Goal: Navigation & Orientation: Find specific page/section

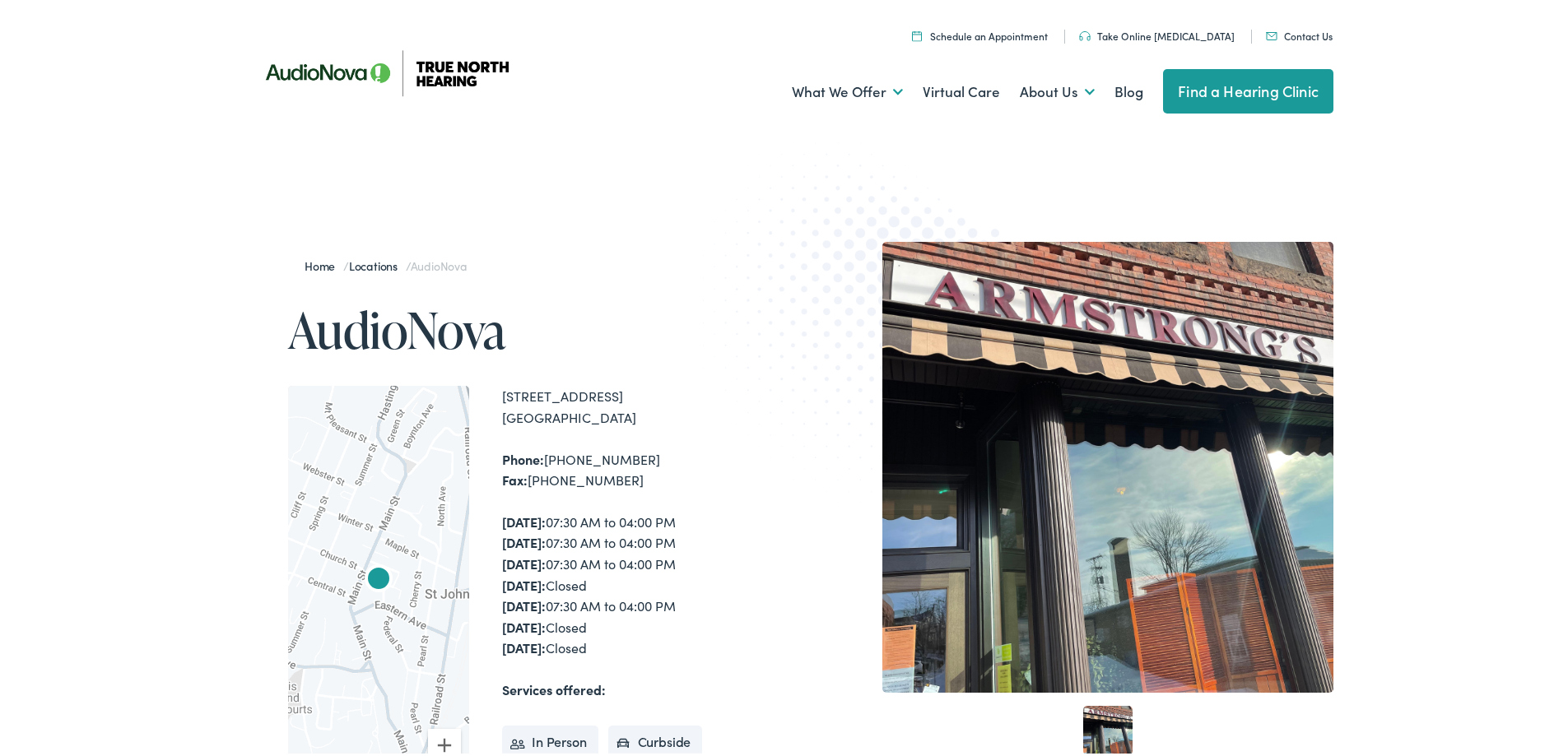
click at [1149, 26] on link "Take Online [MEDICAL_DATA]" at bounding box center [1156, 32] width 156 height 14
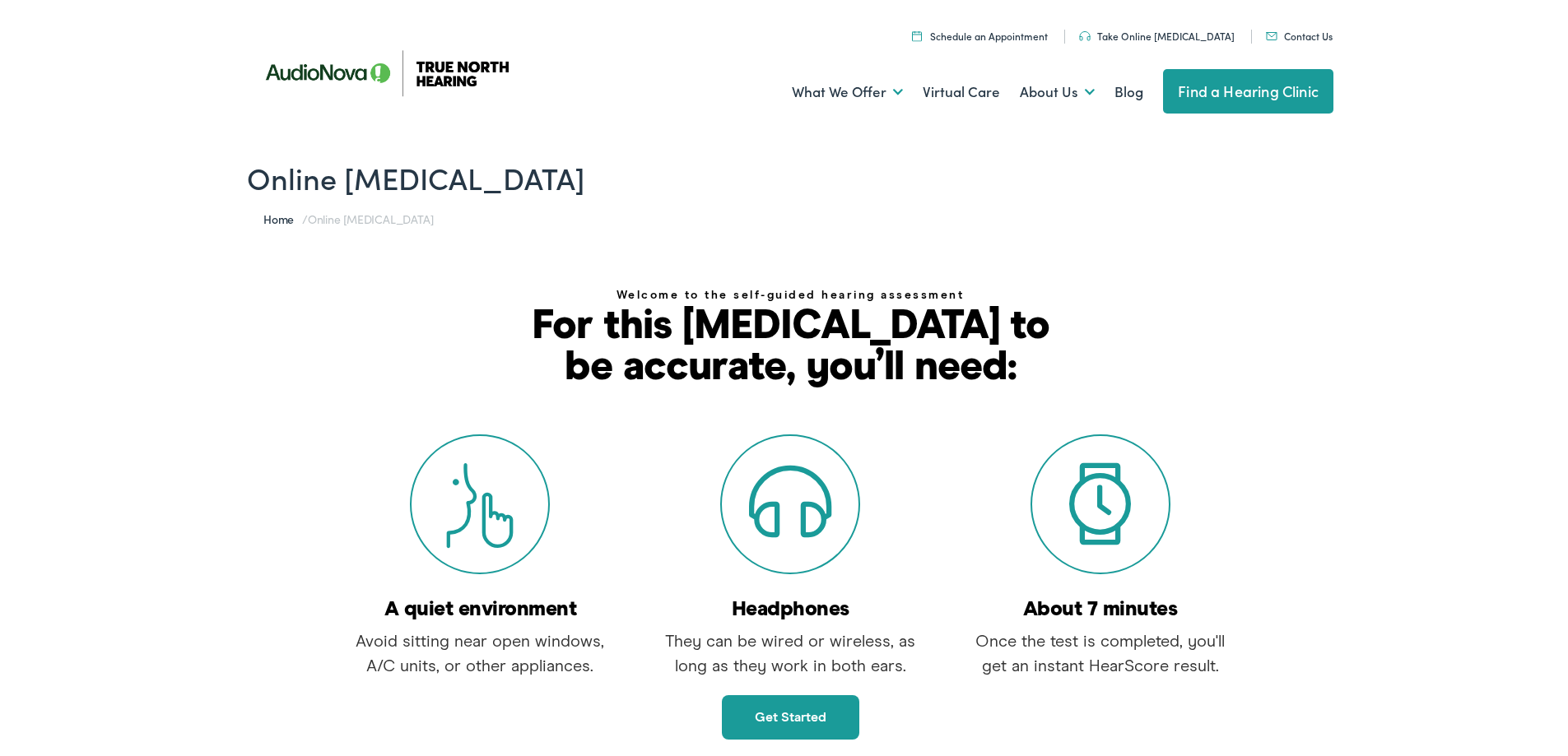
click at [1199, 76] on link "Find a Hearing Clinic" at bounding box center [1247, 89] width 171 height 45
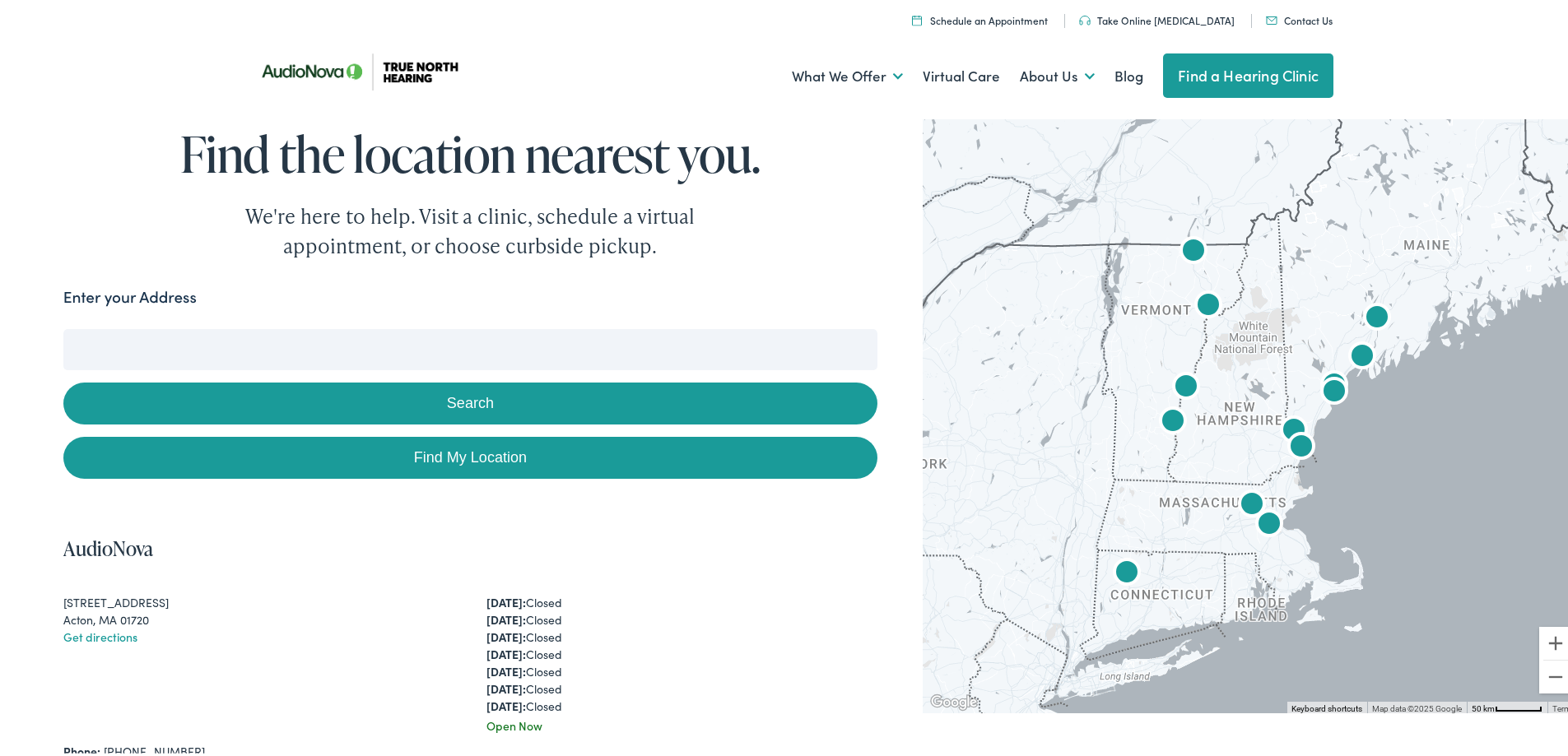
click at [452, 402] on button "Search" at bounding box center [470, 400] width 814 height 42
click at [1184, 256] on img "AudioNova" at bounding box center [1193, 249] width 39 height 39
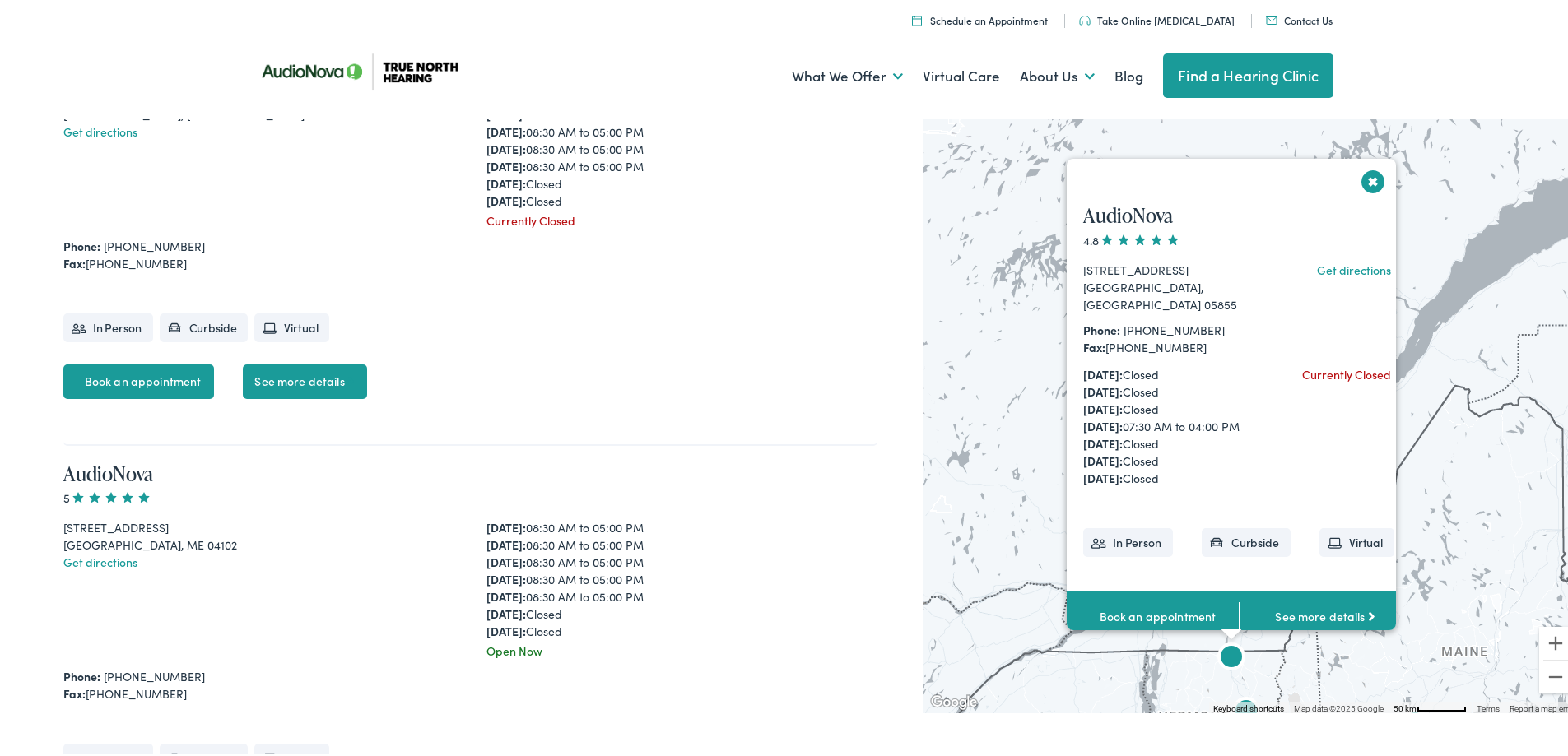
scroll to position [2237, 0]
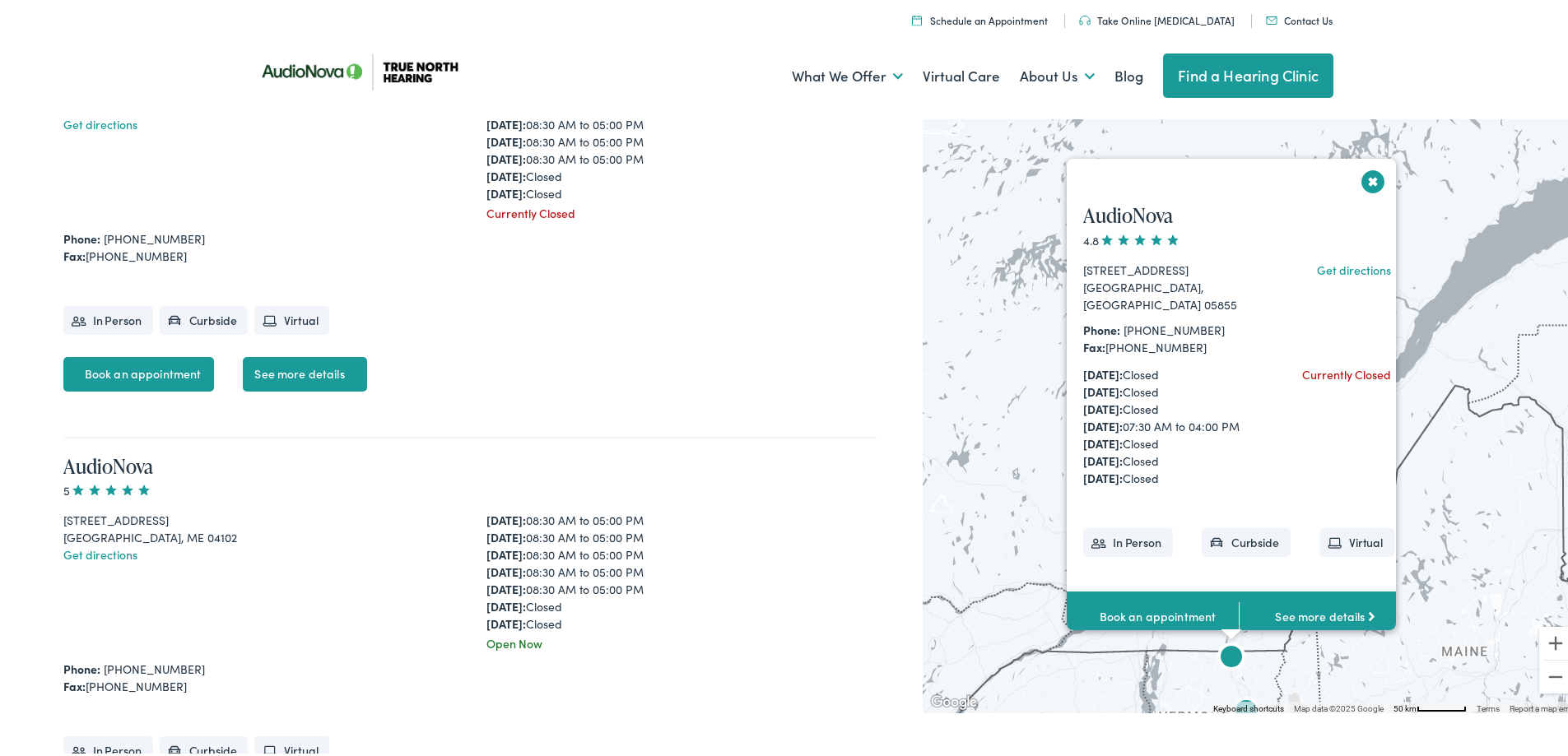
click at [1454, 24] on div "Menu Close Schedule an Appointment Take Online Hearing Test Contact Us Find a H…" at bounding box center [790, 58] width 1580 height 116
click at [1361, 182] on button "Close" at bounding box center [1373, 178] width 29 height 29
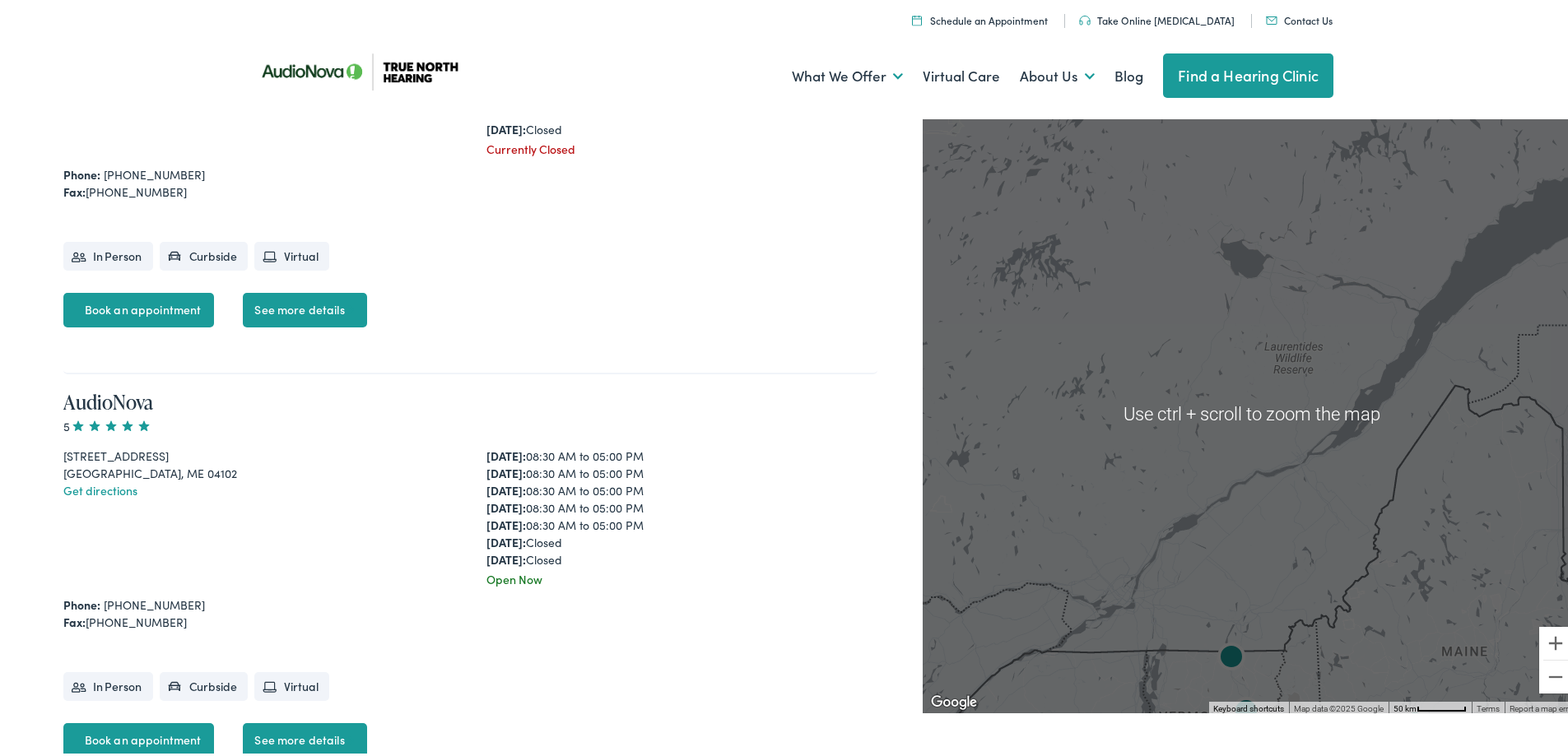
scroll to position [2320, 0]
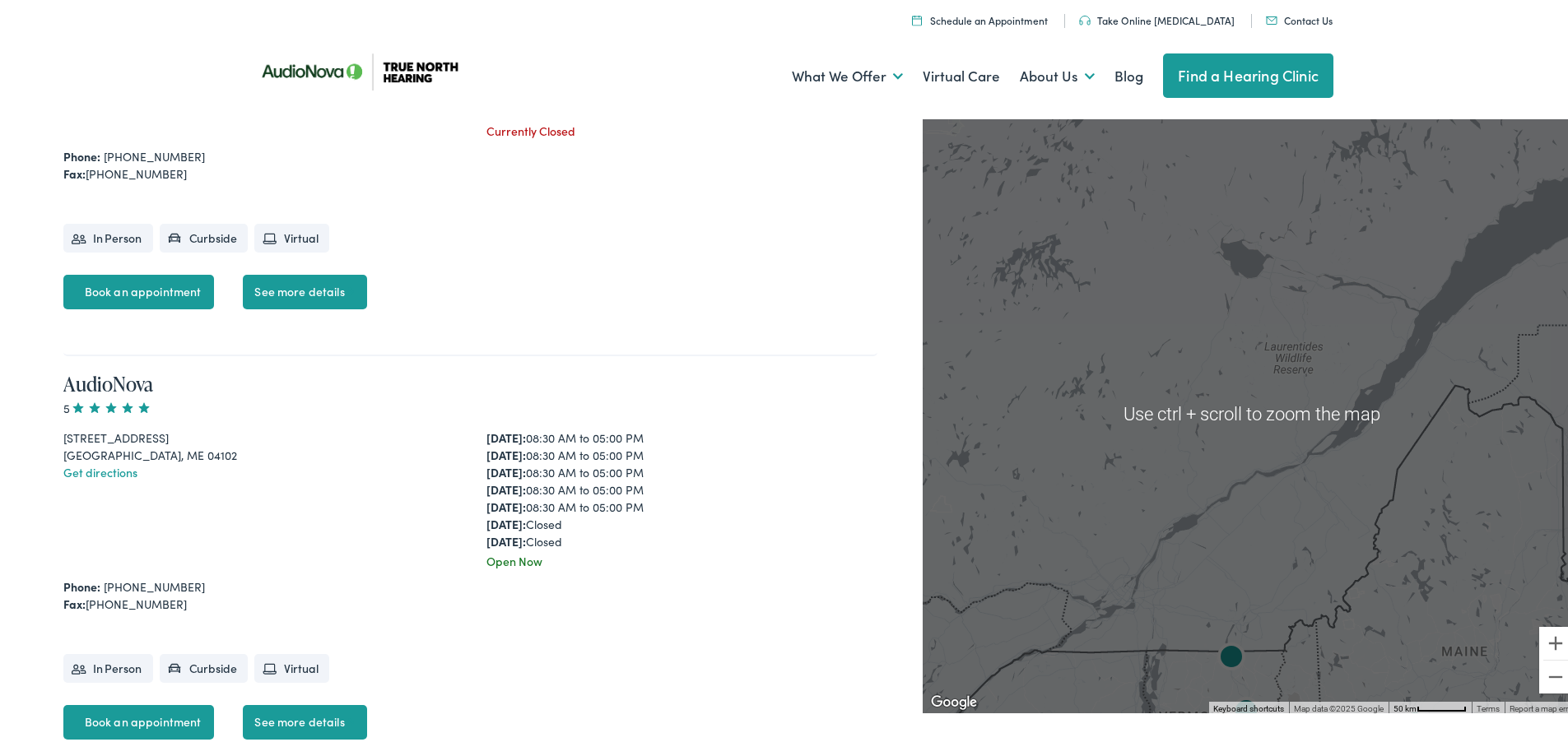
click at [1434, 87] on div "Menu Close Schedule an Appointment Take Online Hearing Test Contact Us Find a H…" at bounding box center [790, 58] width 1580 height 116
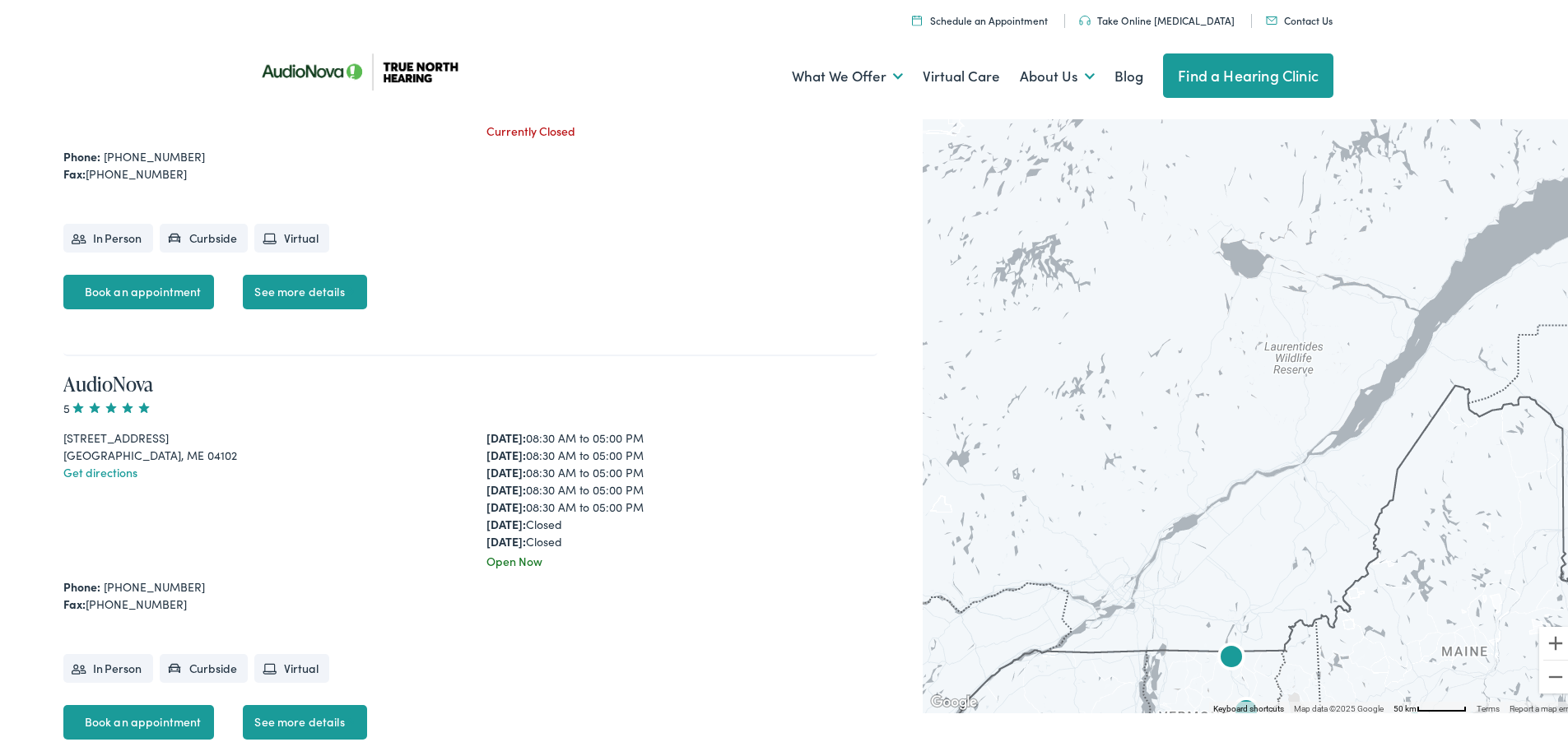
click at [1188, 74] on link "Find a Hearing Clinic" at bounding box center [1247, 73] width 171 height 45
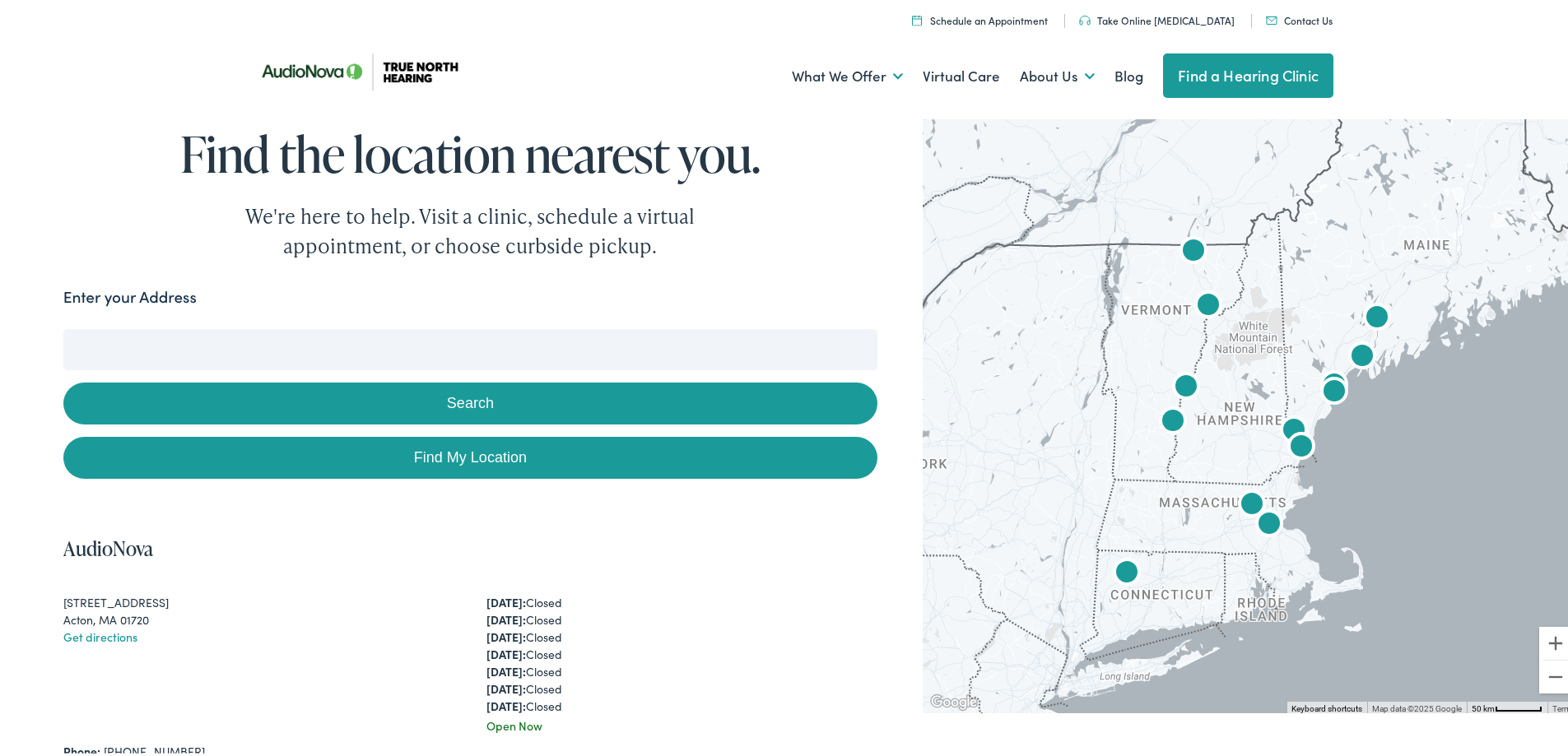
click at [1198, 300] on img "AudioNova" at bounding box center [1208, 304] width 39 height 39
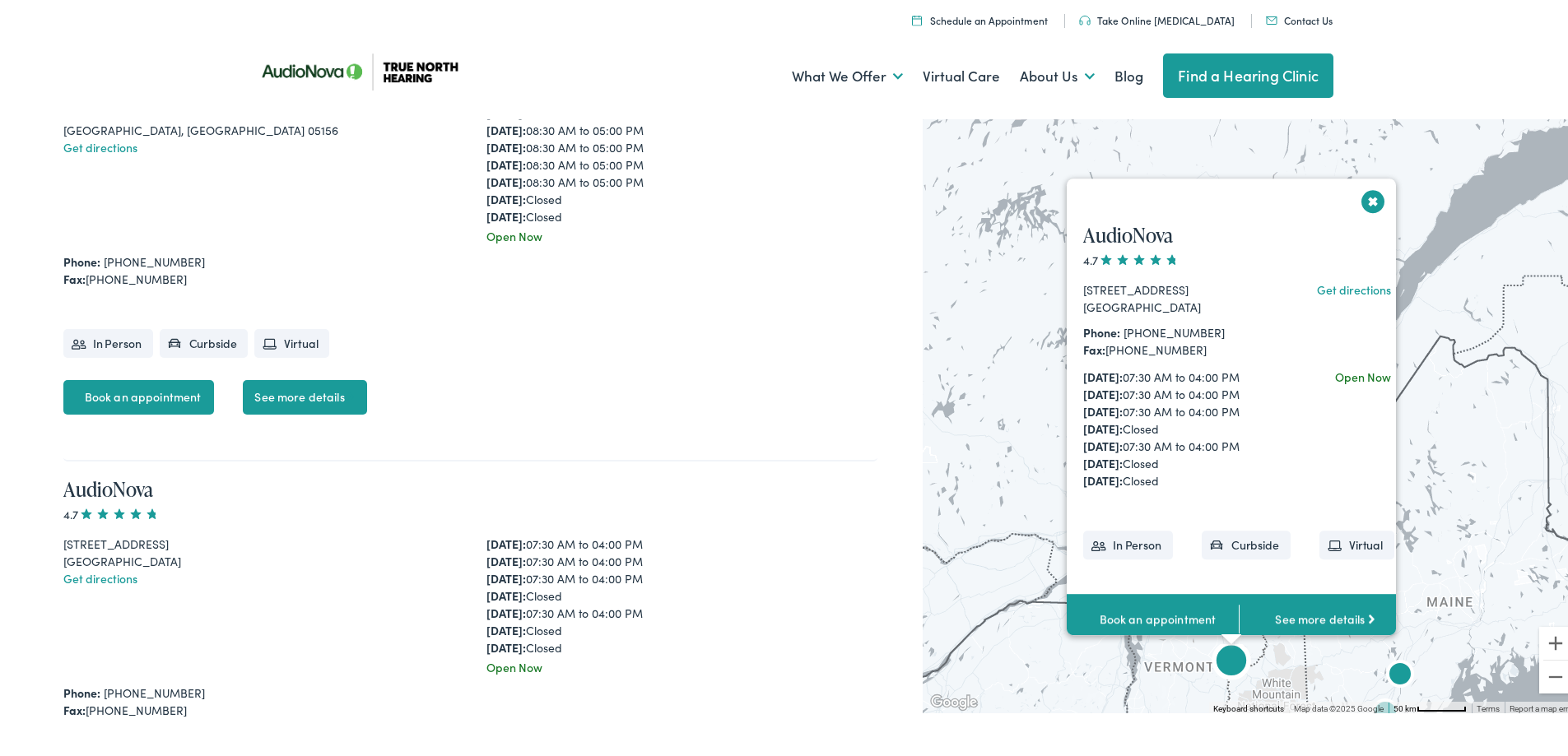
scroll to position [4248, 0]
